Goal: Information Seeking & Learning: Find specific page/section

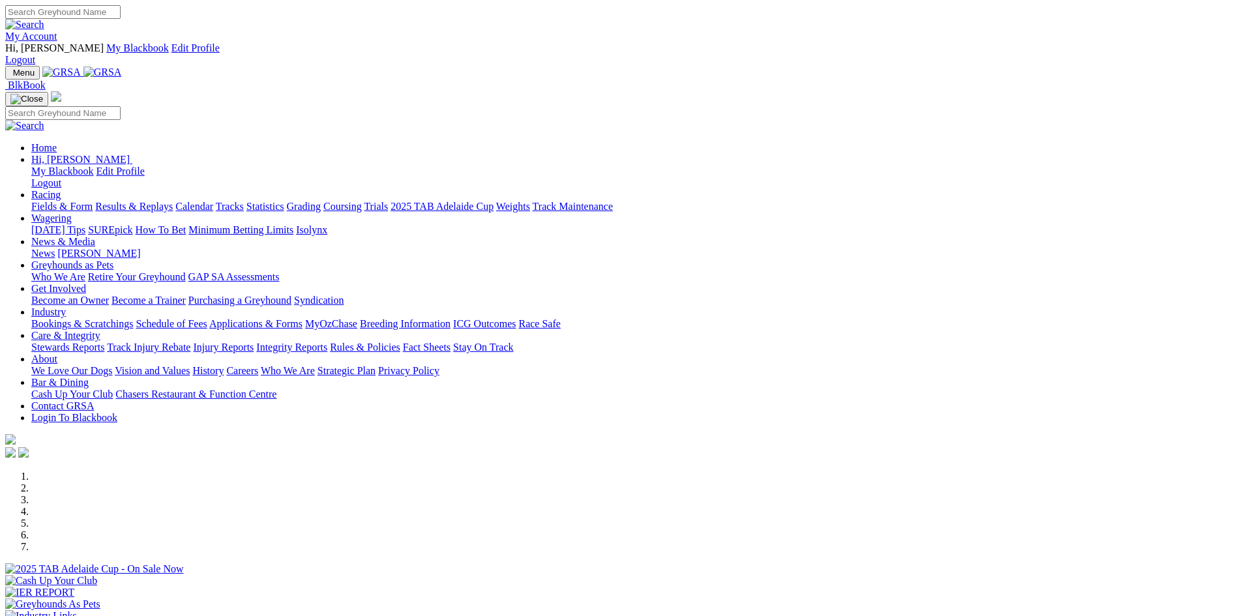
scroll to position [391, 0]
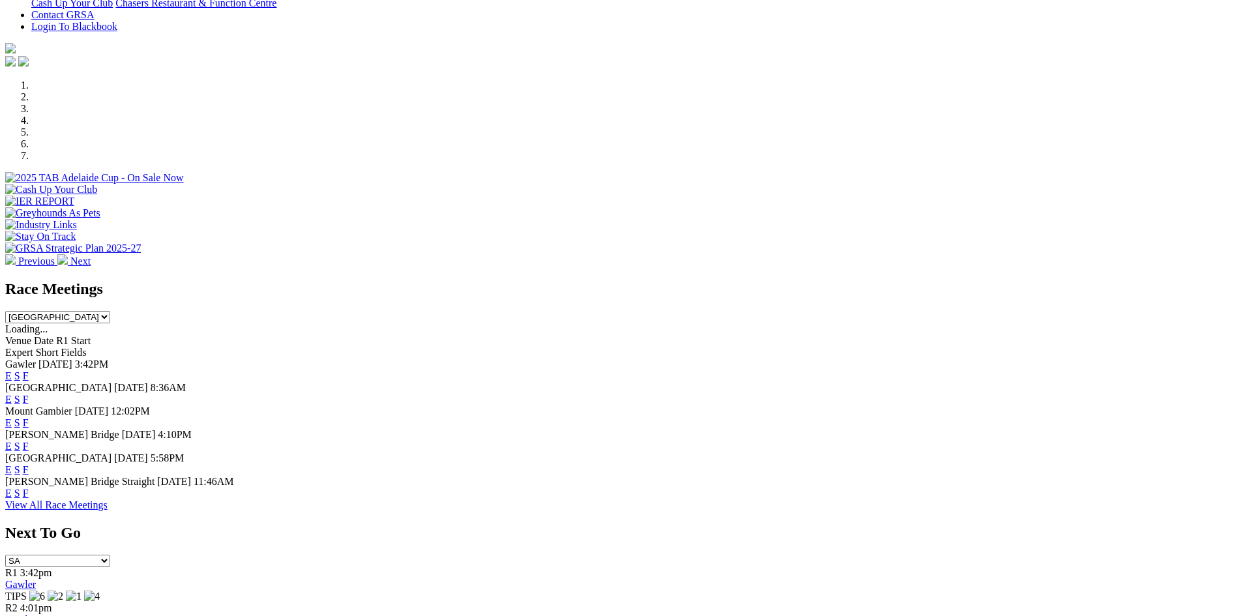
click at [29, 441] on link "F" at bounding box center [26, 446] width 6 height 11
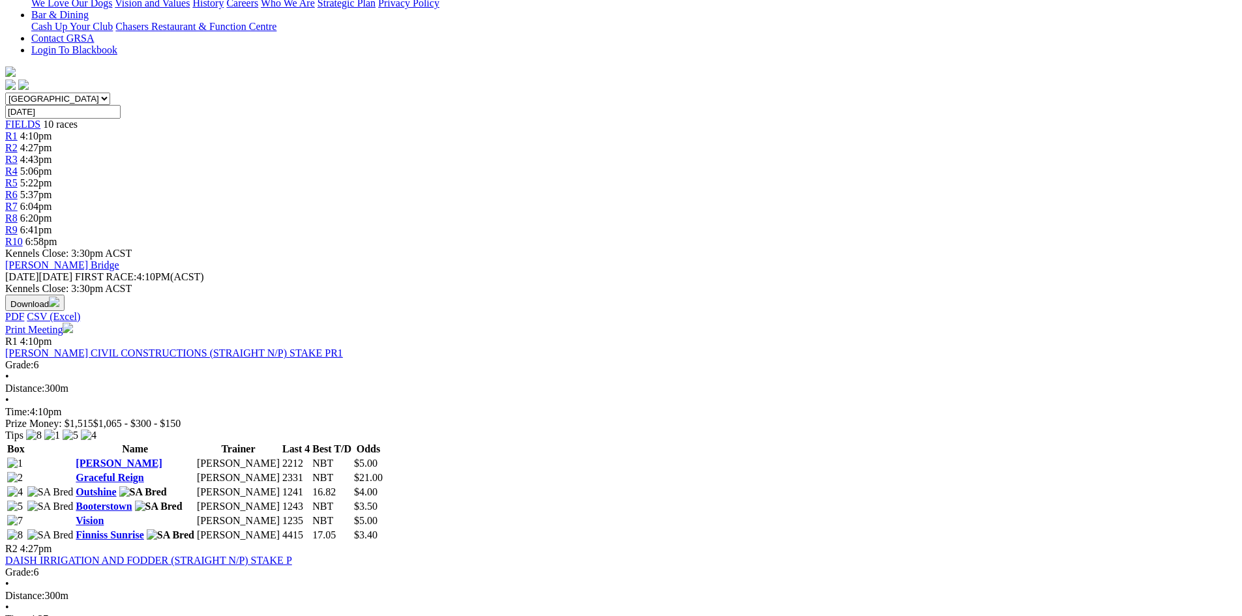
scroll to position [326, 0]
